Goal: Transaction & Acquisition: Purchase product/service

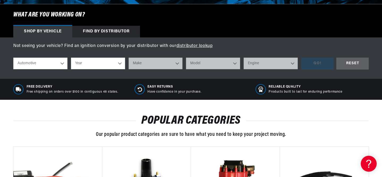
scroll to position [169, 0]
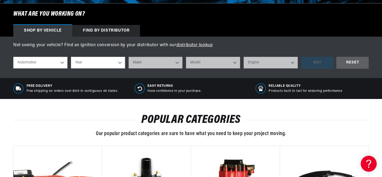
click at [61, 60] on select "Automotive Agricultural Industrial Marine Motorcycle" at bounding box center [40, 63] width 54 height 12
click at [96, 63] on select "Year [DATE] 2023 2022 2021 2020 2019 2018 2017 2016 2015 2014 2013 2012 2011 20…" at bounding box center [98, 63] width 54 height 12
select select "1965"
click at [71, 57] on select "Year [DATE] 2023 2022 2021 2020 2019 2018 2017 2016 2015 2014 2013 2012 2011 20…" at bounding box center [98, 63] width 54 height 12
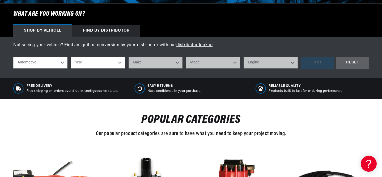
select select "1965"
click at [157, 65] on select "Make Alfa Romeo American Motors Aston [PERSON_NAME][GEOGRAPHIC_DATA] [PERSON_NA…" at bounding box center [155, 63] width 54 height 12
select select "Ford"
click at [128, 57] on select "Make Alfa Romeo American Motors Aston [PERSON_NAME][GEOGRAPHIC_DATA] [PERSON_NA…" at bounding box center [155, 63] width 54 height 12
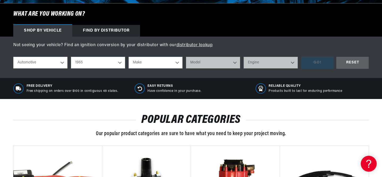
select select "Ford"
click at [206, 65] on select "Model Club Wagon Country Sedan Country Squire Custom Custom 500 Econoline F-100…" at bounding box center [213, 63] width 54 height 12
select select "Mustang"
click at [186, 57] on select "Model Club Wagon Country Sedan Country Squire Custom Custom 500 Econoline F-100…" at bounding box center [213, 63] width 54 height 12
select select "Mustang"
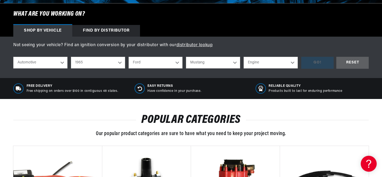
click at [266, 61] on select "Engine 4.1L 170cid / 2.8L 200cid / 3.3L 260cid / 4.3L 289cid / 4.7L 302cid / 5.…" at bounding box center [270, 63] width 54 height 12
select select "289cid-4.7L"
click at [243, 57] on select "Engine 4.1L 170cid / 2.8L 200cid / 3.3L 260cid / 4.3L 289cid / 4.7L 302cid / 5.…" at bounding box center [270, 63] width 54 height 12
select select "289cid-4.7L"
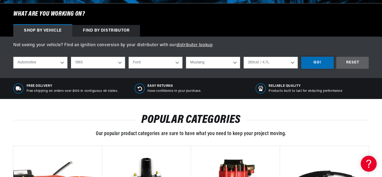
click at [319, 64] on div "GO!" at bounding box center [317, 63] width 32 height 12
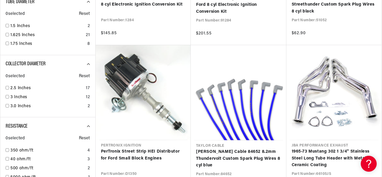
scroll to position [0, 161]
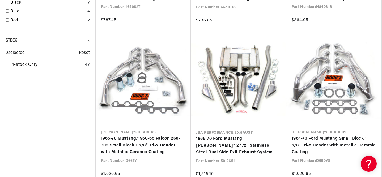
scroll to position [993, 0]
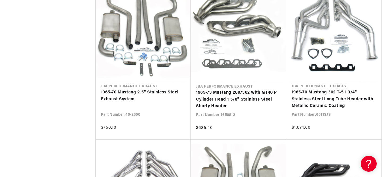
scroll to position [0, 161]
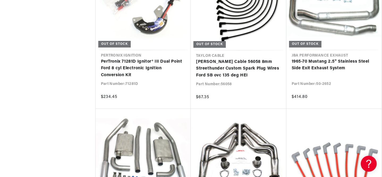
scroll to position [2605, 0]
